Goal: Transaction & Acquisition: Purchase product/service

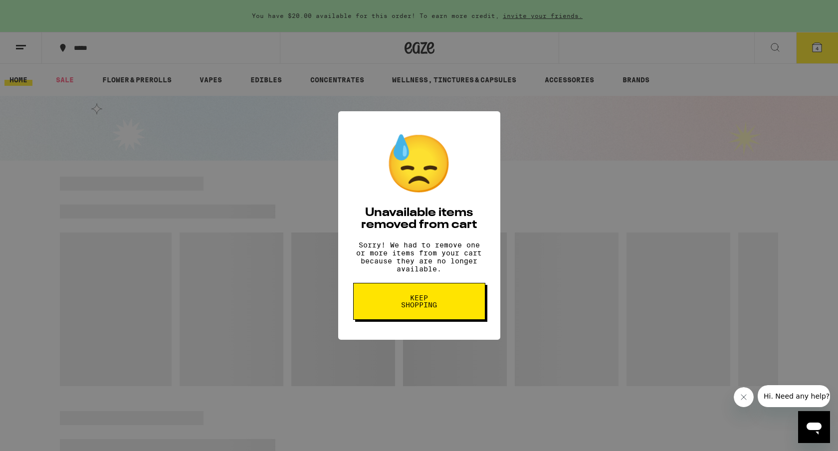
click at [440, 308] on span "Keep Shopping" at bounding box center [418, 301] width 51 height 14
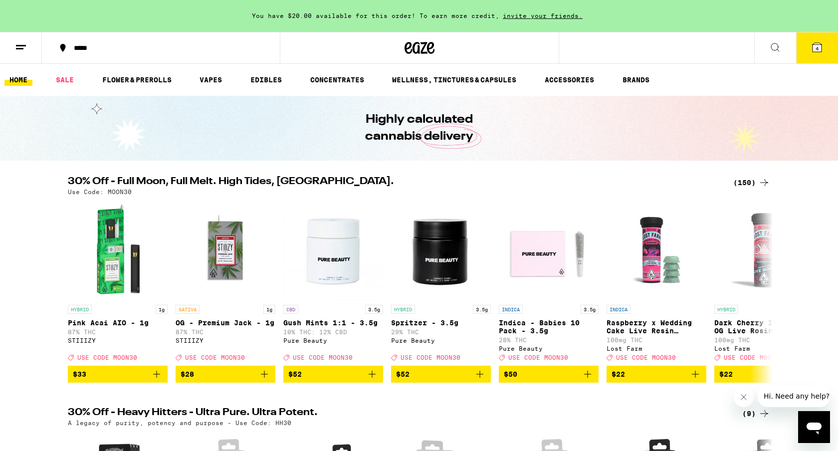
click at [745, 181] on div "(150)" at bounding box center [751, 183] width 37 height 12
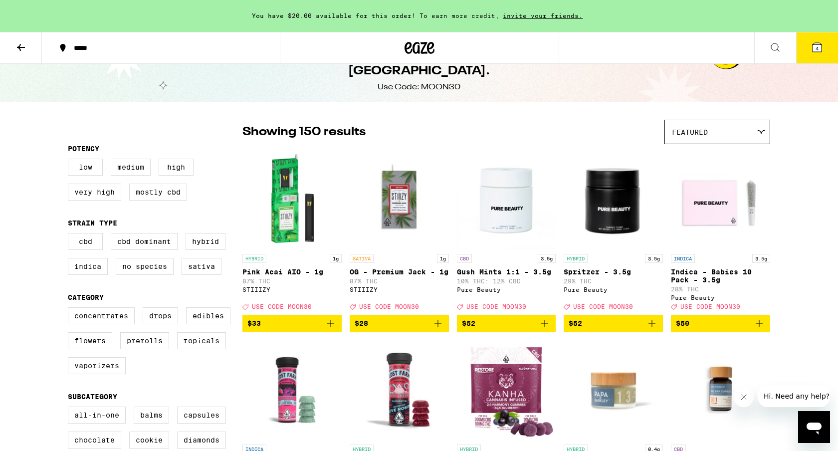
scroll to position [26, 0]
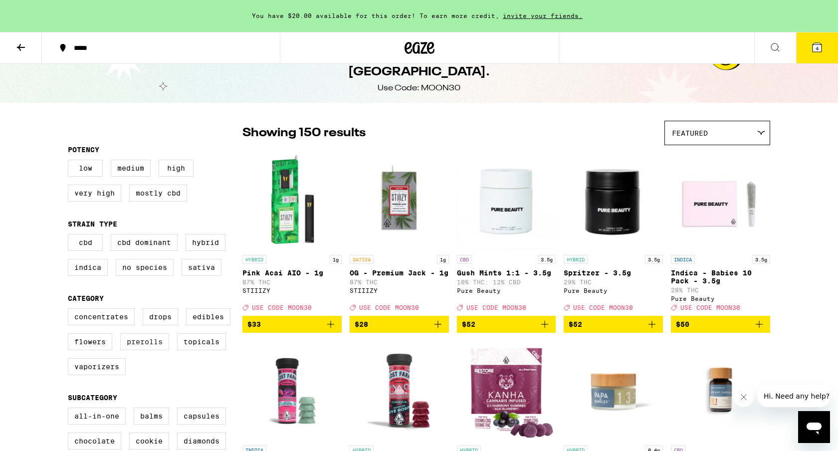
click at [151, 350] on label "Prerolls" at bounding box center [144, 341] width 49 height 17
click at [70, 310] on input "Prerolls" at bounding box center [70, 310] width 0 height 0
checkbox input "true"
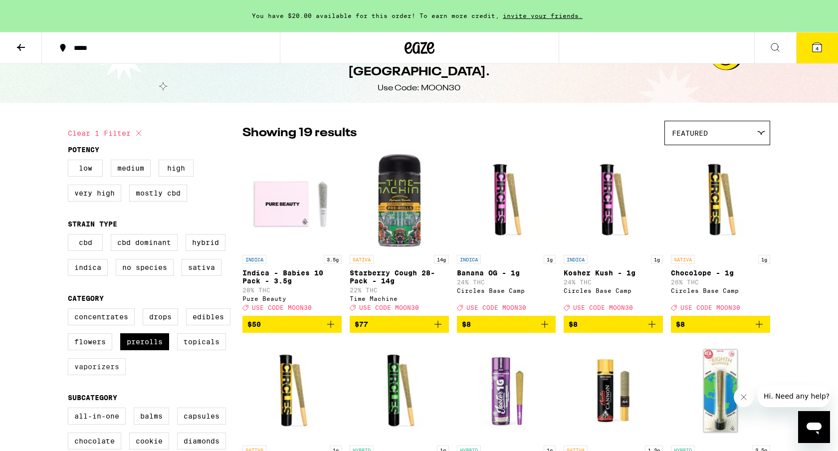
click at [104, 372] on label "Vaporizers" at bounding box center [97, 366] width 58 height 17
click at [70, 310] on input "Vaporizers" at bounding box center [70, 310] width 0 height 0
checkbox input "true"
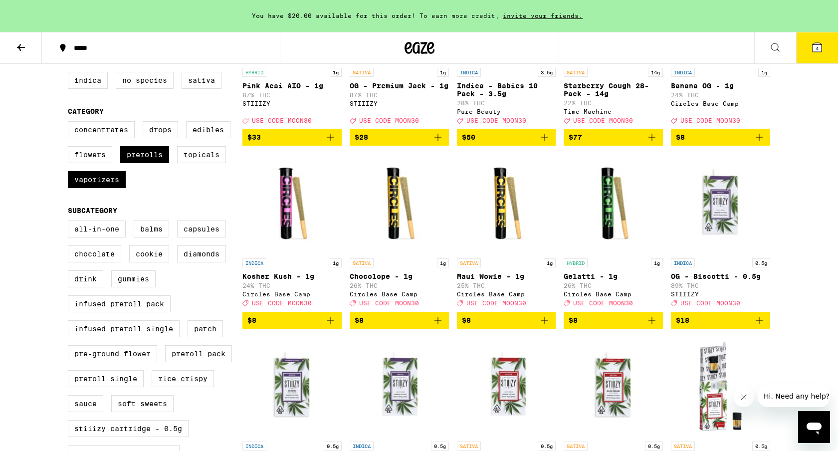
scroll to position [214, 0]
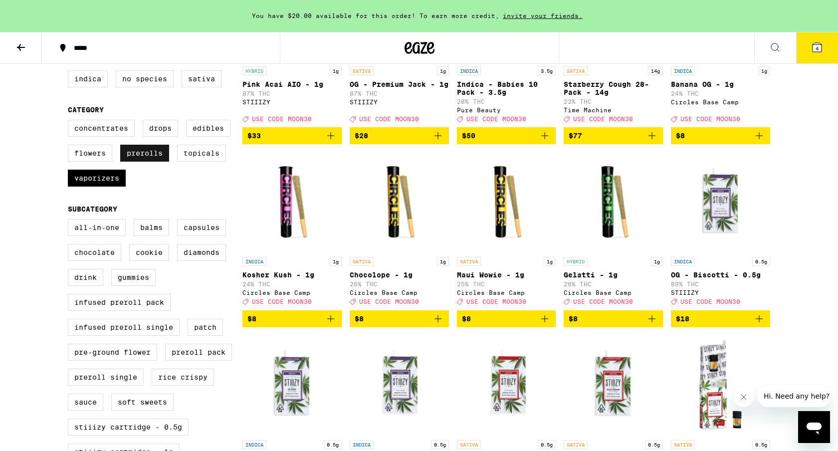
click at [143, 159] on label "Prerolls" at bounding box center [144, 153] width 49 height 17
click at [70, 122] on input "Prerolls" at bounding box center [70, 121] width 0 height 0
checkbox input "false"
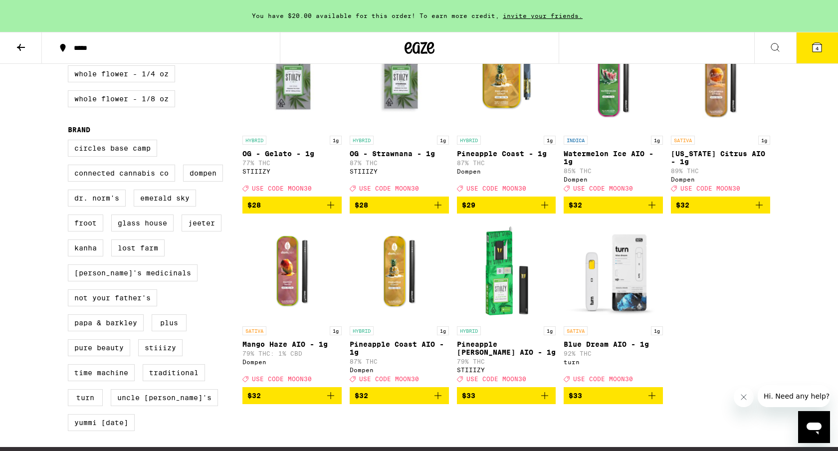
scroll to position [717, 0]
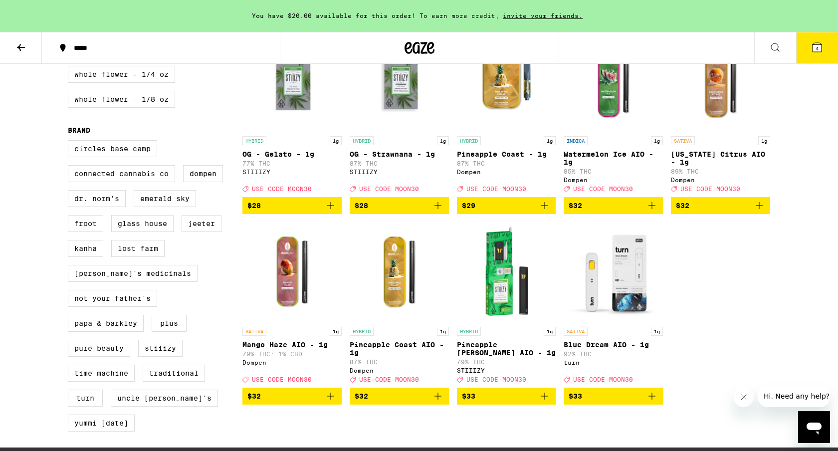
click at [652, 402] on icon "Add to bag" at bounding box center [652, 396] width 12 height 12
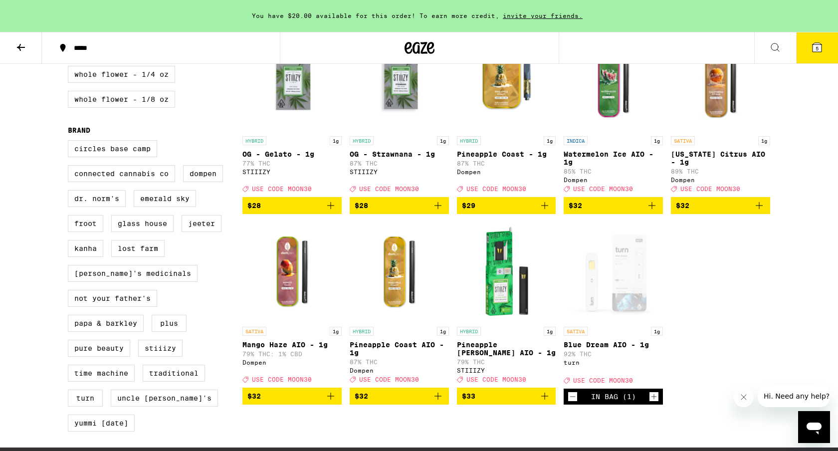
scroll to position [717, 0]
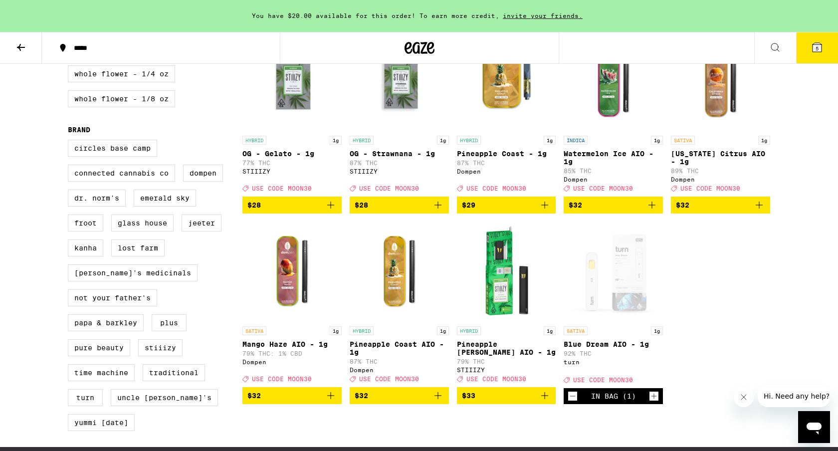
click at [401, 290] on img "Open page for Pineapple Coast AIO - 1g from Dompen" at bounding box center [399, 271] width 99 height 100
